Goal: Transaction & Acquisition: Book appointment/travel/reservation

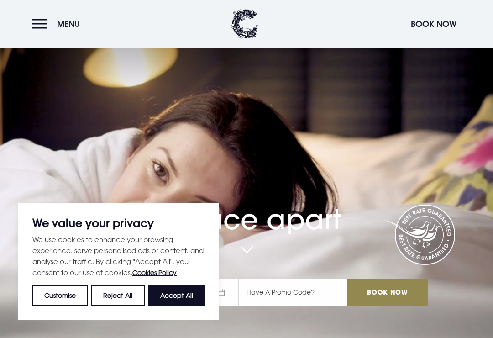
click at [179, 292] on button "Accept All" at bounding box center [176, 295] width 57 height 20
checkbox input "true"
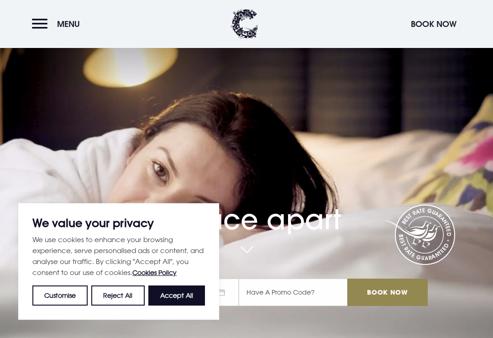
checkbox input "true"
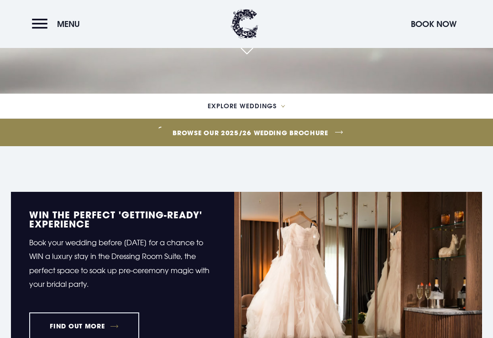
scroll to position [243, 0]
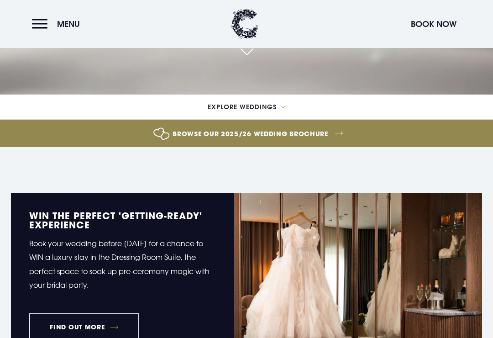
click at [340, 151] on link "Browse our 2025/26 wedding brochure" at bounding box center [250, 133] width 1142 height 34
click at [469, 191] on section "WIN the perfect 'Getting-Ready' experience Book your wedding before 5th Septemb…" at bounding box center [246, 276] width 493 height 258
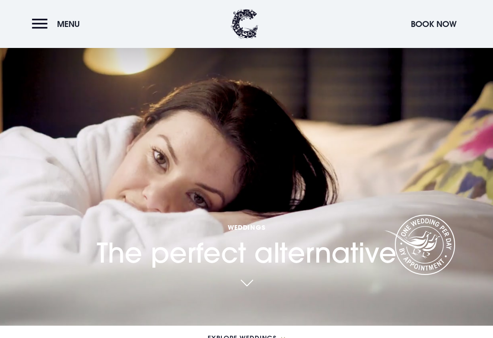
scroll to position [0, 0]
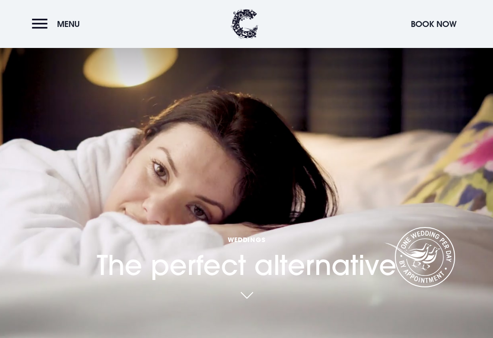
click at [43, 32] on button "Menu" at bounding box center [58, 24] width 53 height 20
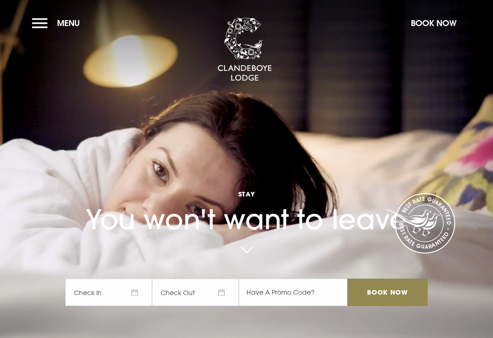
click at [134, 306] on span "Check In" at bounding box center [108, 292] width 87 height 27
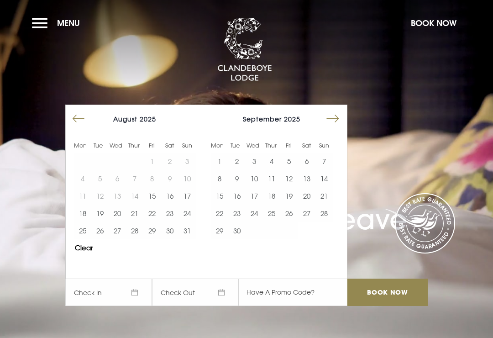
click at [333, 127] on button "Move forward to switch to the next month." at bounding box center [332, 118] width 17 height 17
click at [274, 222] on button "23" at bounding box center [271, 213] width 17 height 17
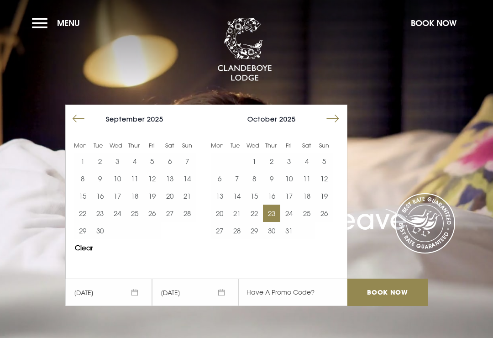
click at [292, 222] on button "24" at bounding box center [288, 213] width 17 height 17
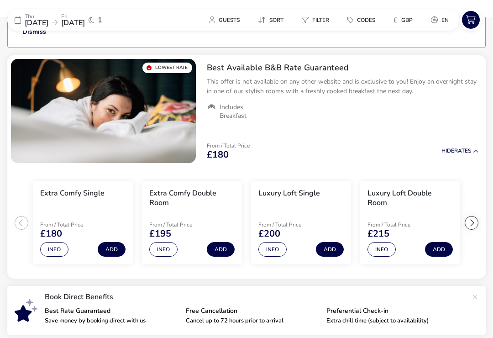
scroll to position [79, 0]
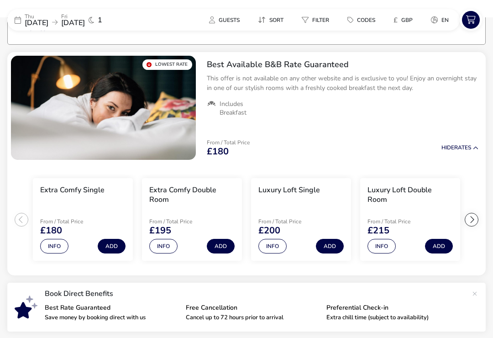
click at [460, 245] on naf-product-item "Luxury Loft Double Room From / Total Price £215 Info Add" at bounding box center [410, 219] width 109 height 90
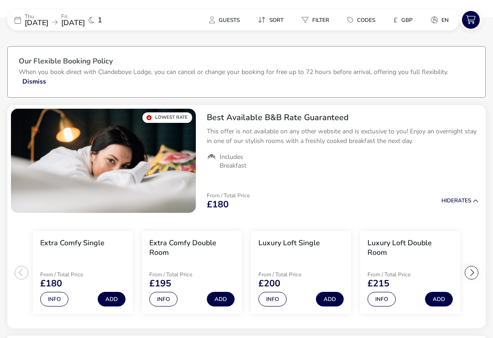
scroll to position [0, 0]
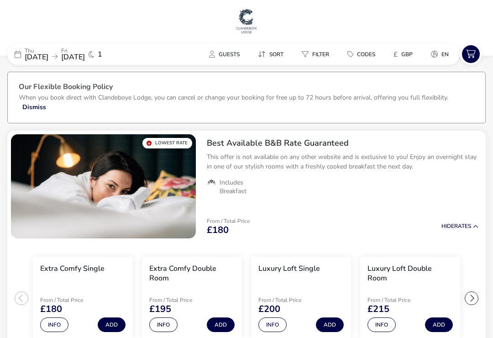
click at [43, 61] on span "23 Oct 2025" at bounding box center [37, 57] width 24 height 10
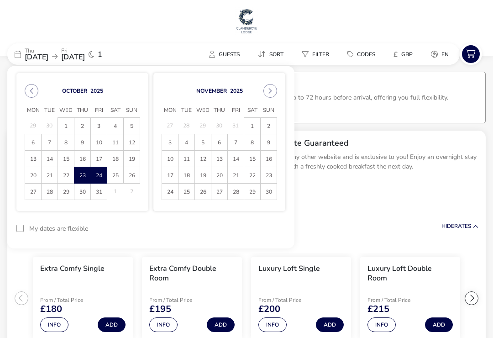
click at [92, 129] on span "3" at bounding box center [98, 126] width 15 height 16
click at [88, 127] on span "2" at bounding box center [82, 126] width 15 height 16
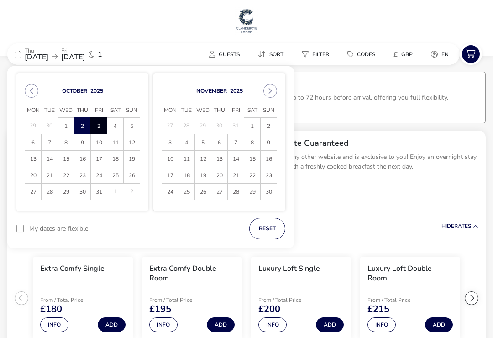
click at [104, 124] on span "3" at bounding box center [98, 126] width 15 height 16
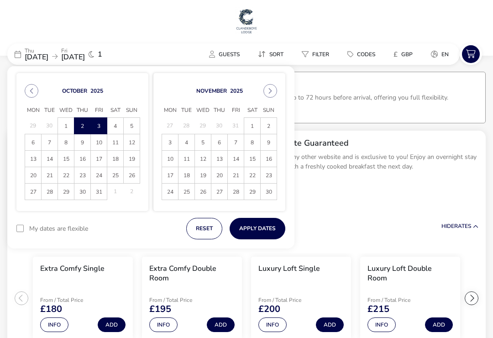
click at [255, 223] on button "Apply Dates" at bounding box center [258, 228] width 56 height 21
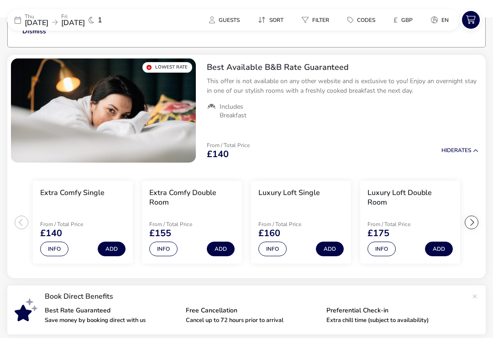
scroll to position [83, 0]
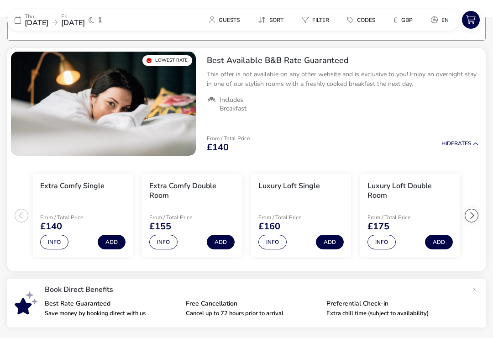
click at [39, 21] on span "02 Oct 2025" at bounding box center [37, 23] width 24 height 10
click at [46, 23] on span "02 Oct 2025" at bounding box center [37, 23] width 24 height 10
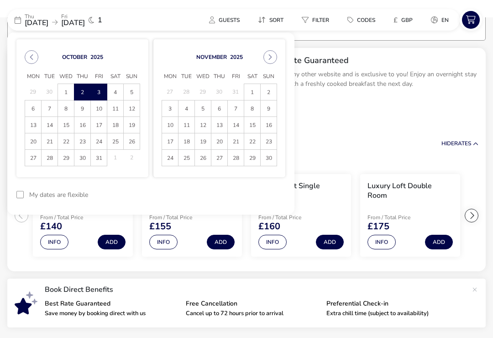
click at [86, 160] on span "30" at bounding box center [82, 158] width 15 height 16
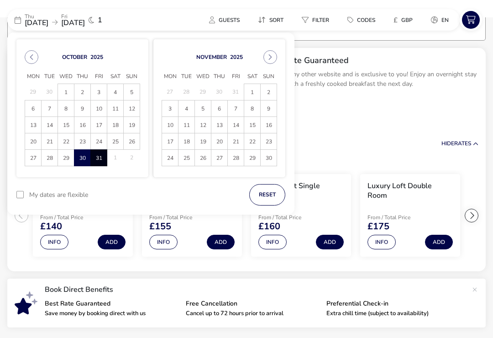
click at [101, 161] on span "31" at bounding box center [98, 158] width 15 height 16
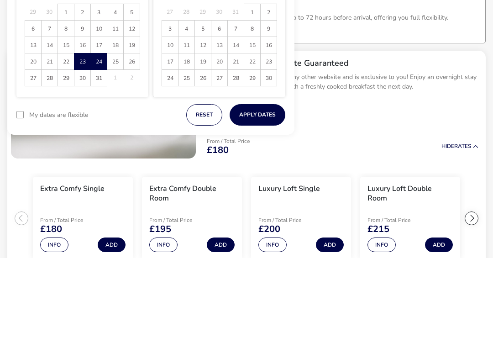
scroll to position [80, 0]
